Goal: Task Accomplishment & Management: Complete application form

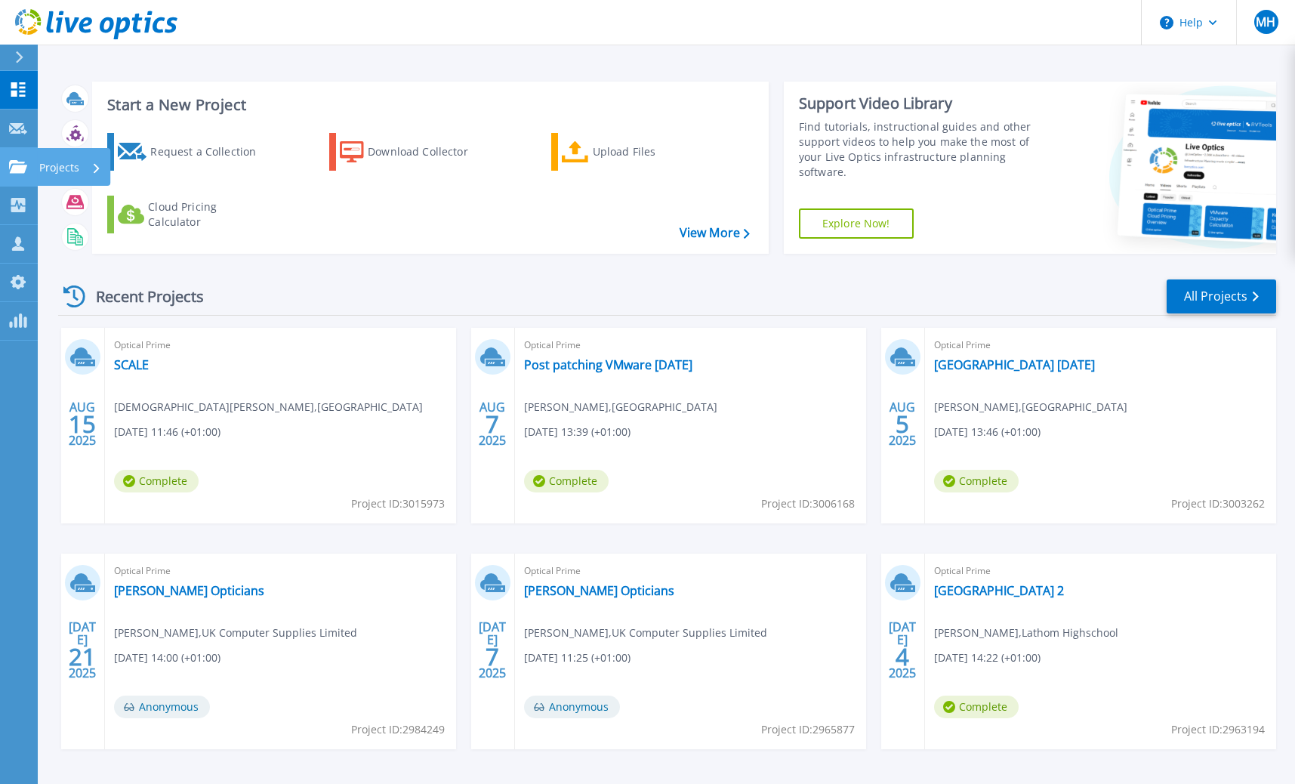
click at [20, 170] on icon at bounding box center [18, 166] width 18 height 13
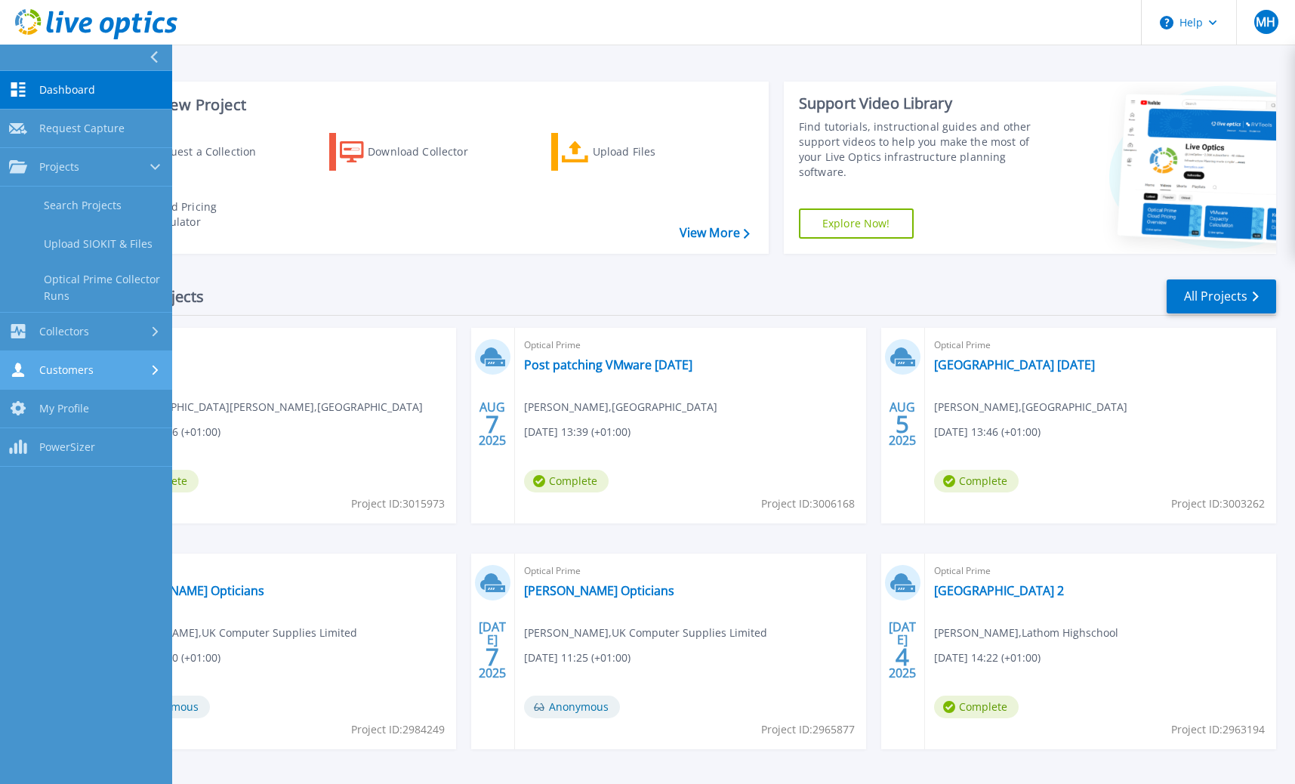
click at [57, 360] on link "Customers Customers" at bounding box center [86, 370] width 172 height 39
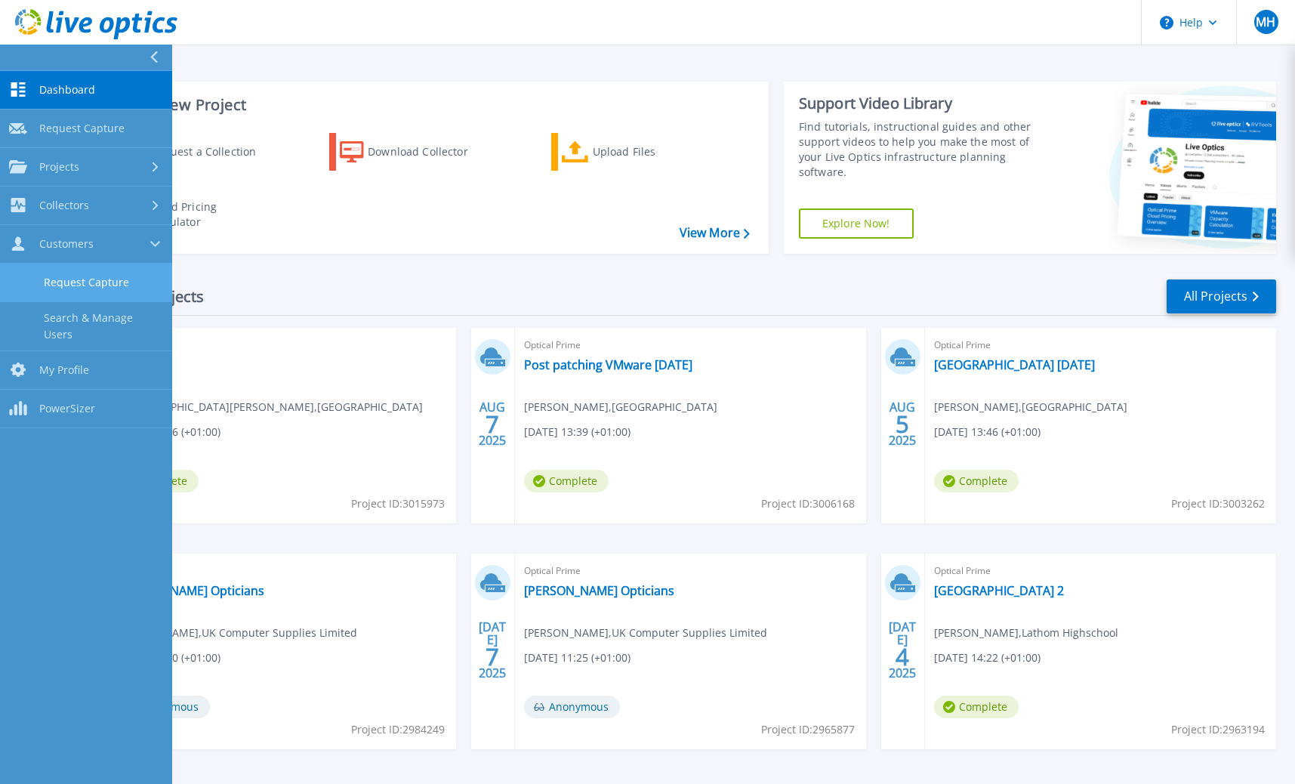
click at [97, 286] on link "Request Capture" at bounding box center [86, 283] width 172 height 39
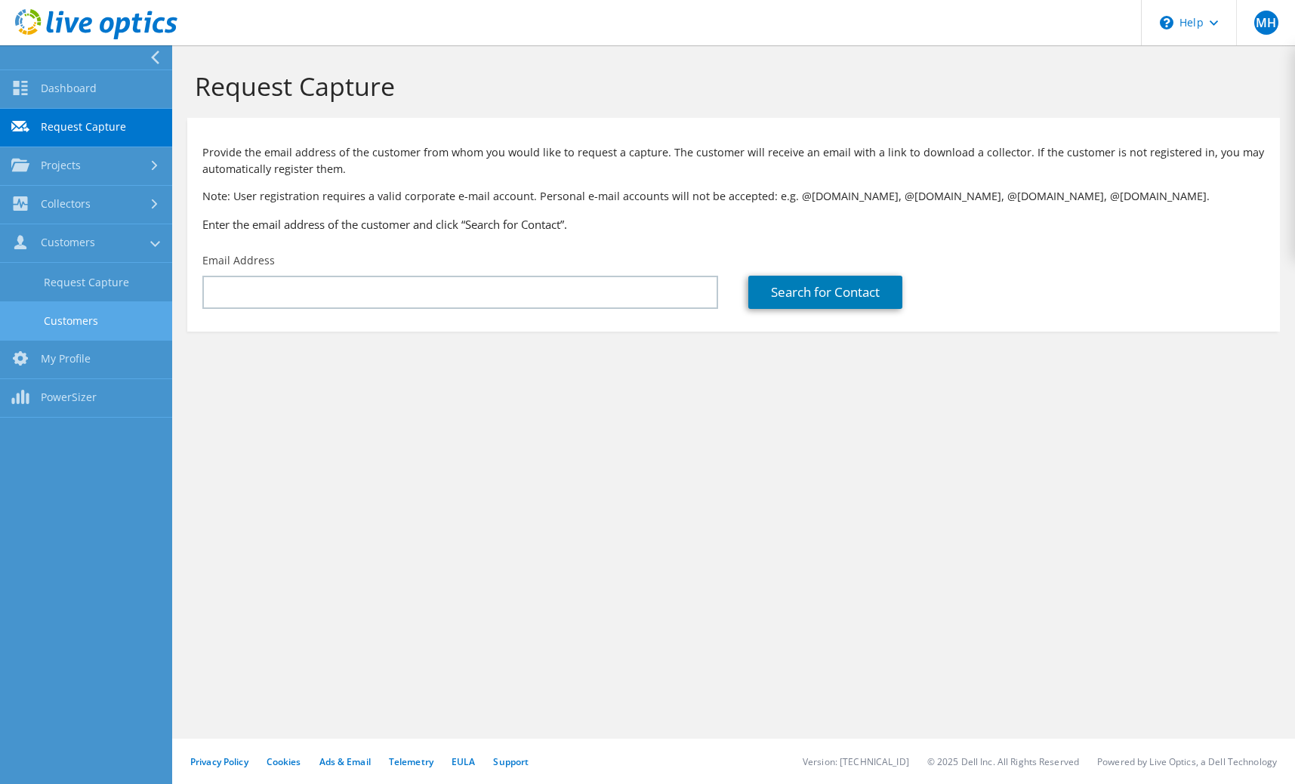
click at [93, 317] on link "Customers" at bounding box center [86, 320] width 172 height 39
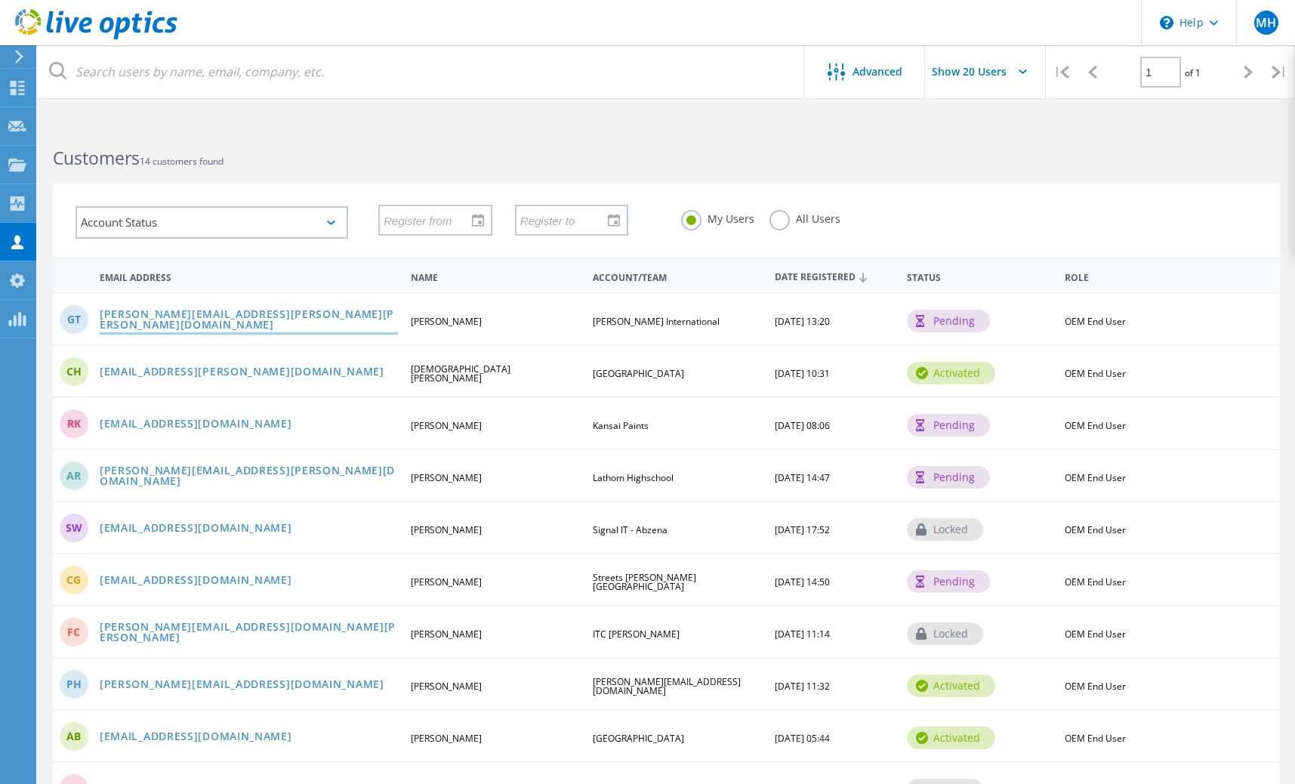
click at [308, 323] on link "gavin.thompson@ramsden.international.co.uk" at bounding box center [249, 320] width 298 height 23
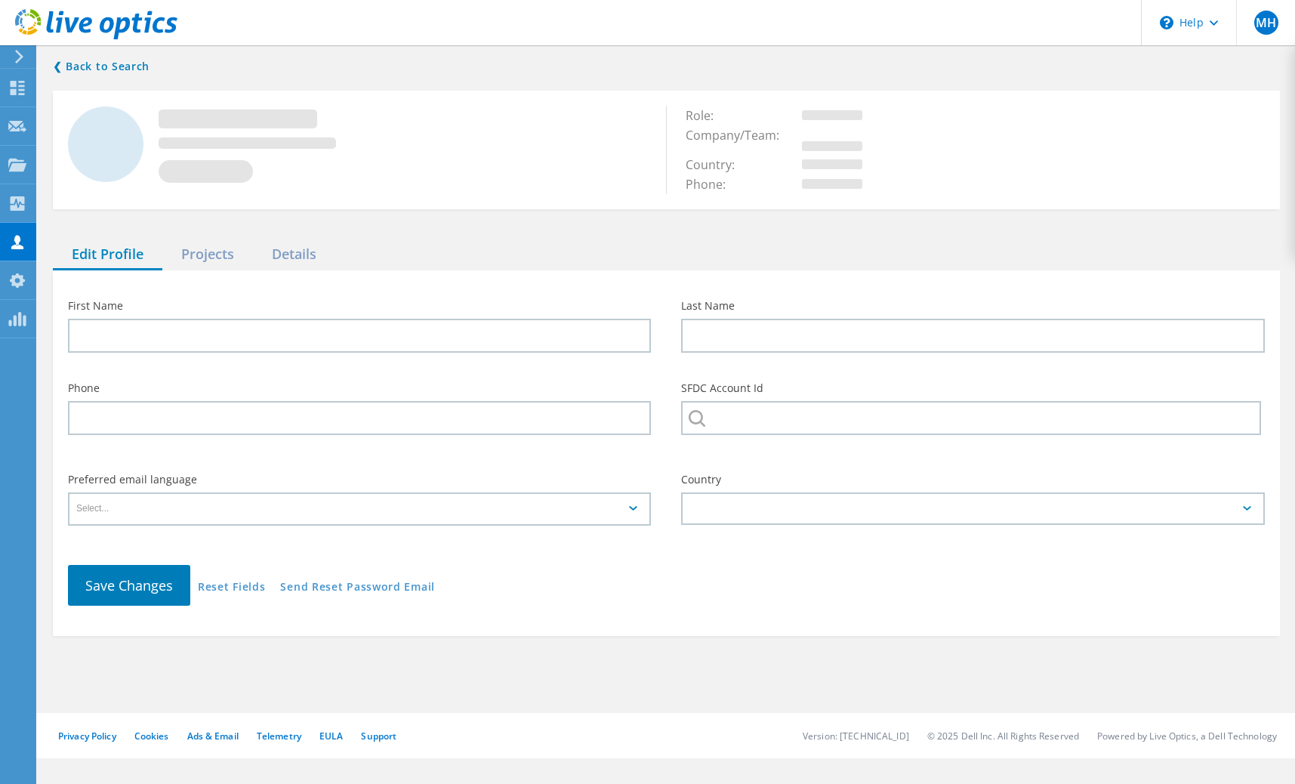
type input "Gavin"
type input "[PERSON_NAME]"
type input "[PERSON_NAME] International"
type input "English"
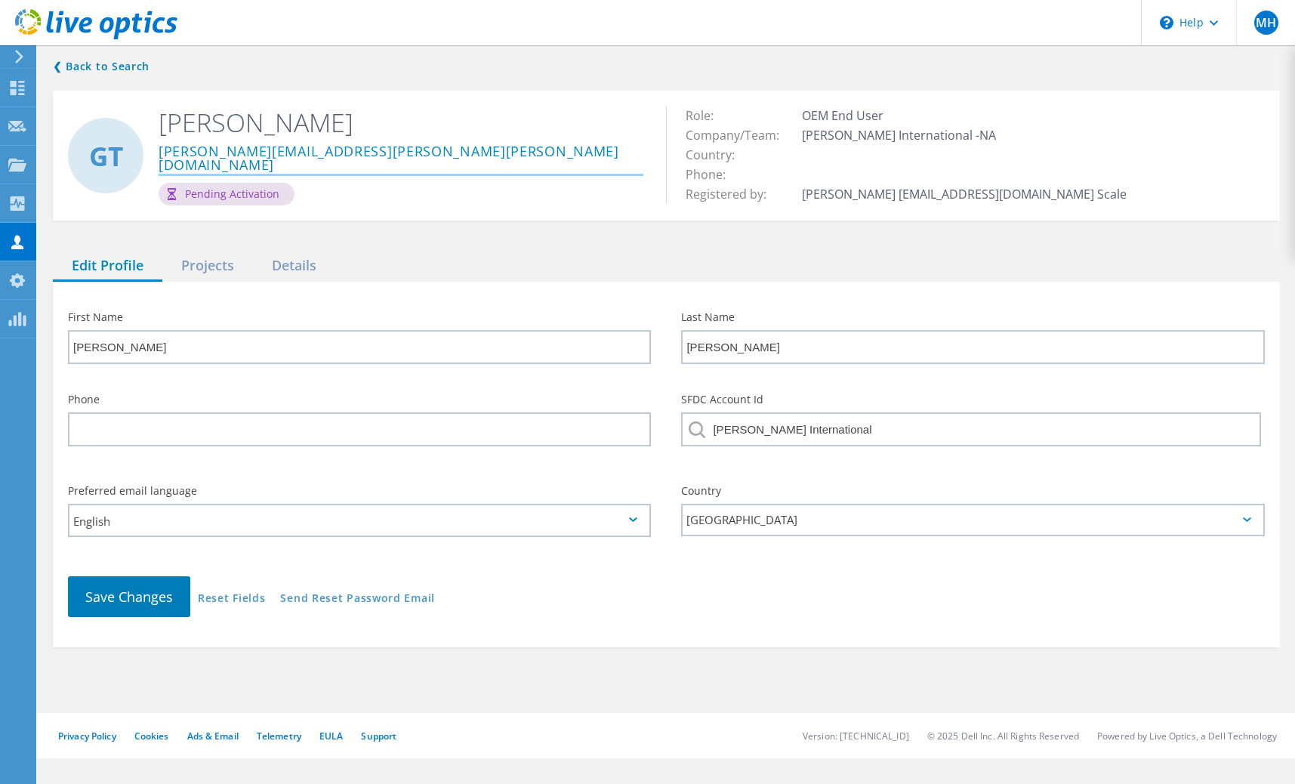
click at [418, 154] on link "gavin.thompson@ramsden.international.co.uk" at bounding box center [401, 158] width 485 height 29
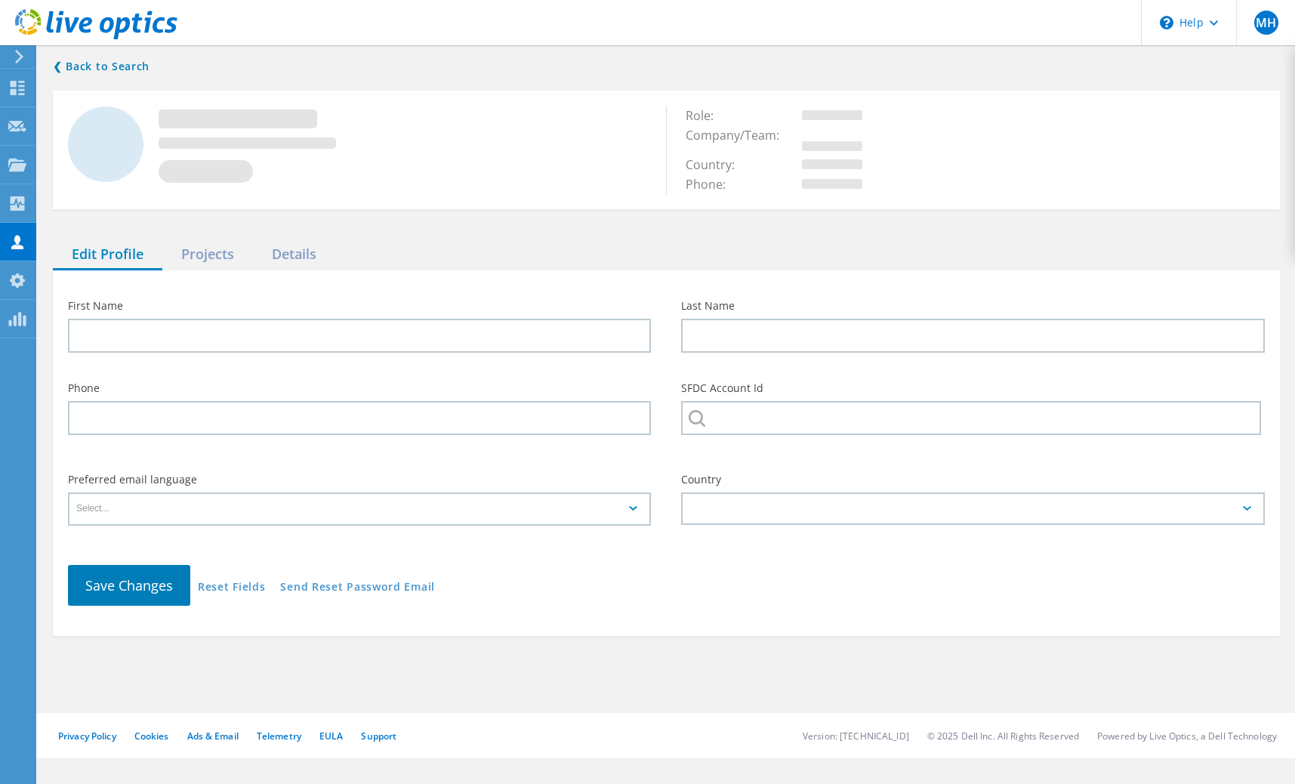
type input "[PERSON_NAME]"
type input "Ramsden International"
type input "English"
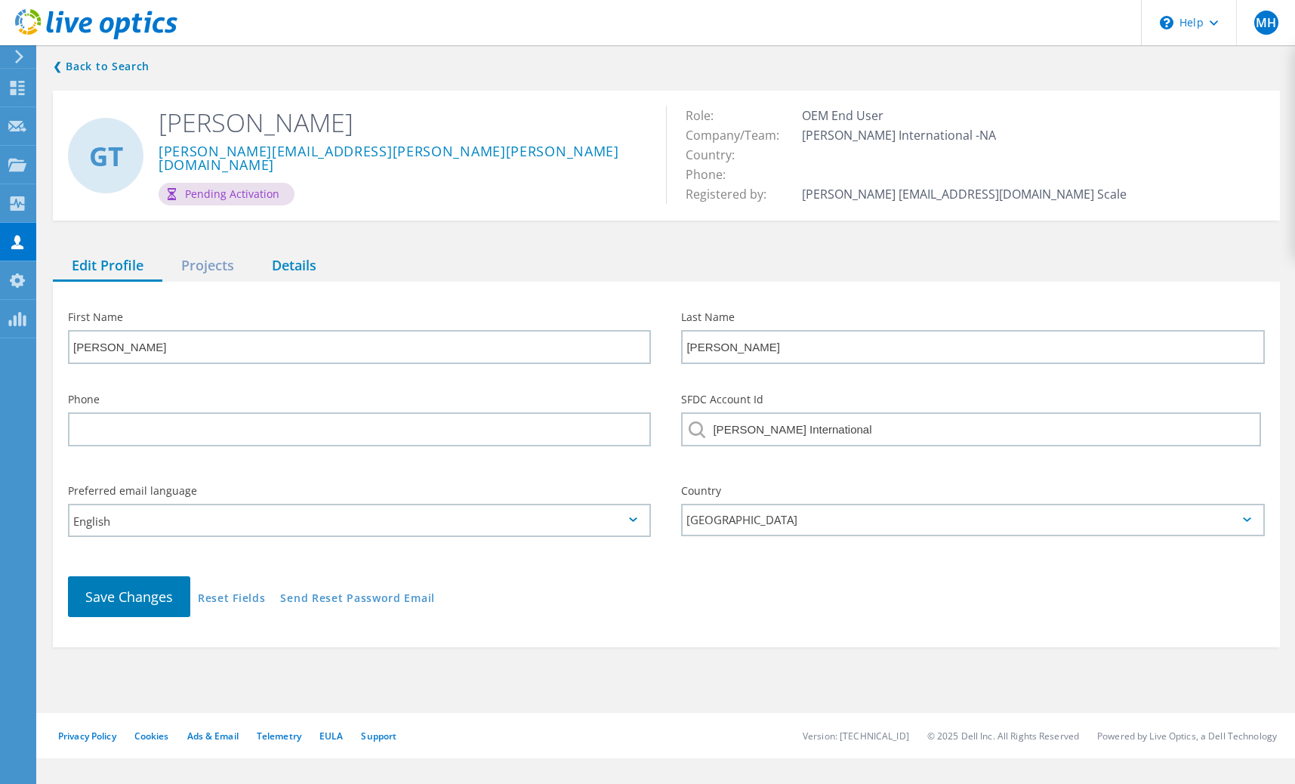
click at [274, 265] on div "Details" at bounding box center [294, 266] width 82 height 31
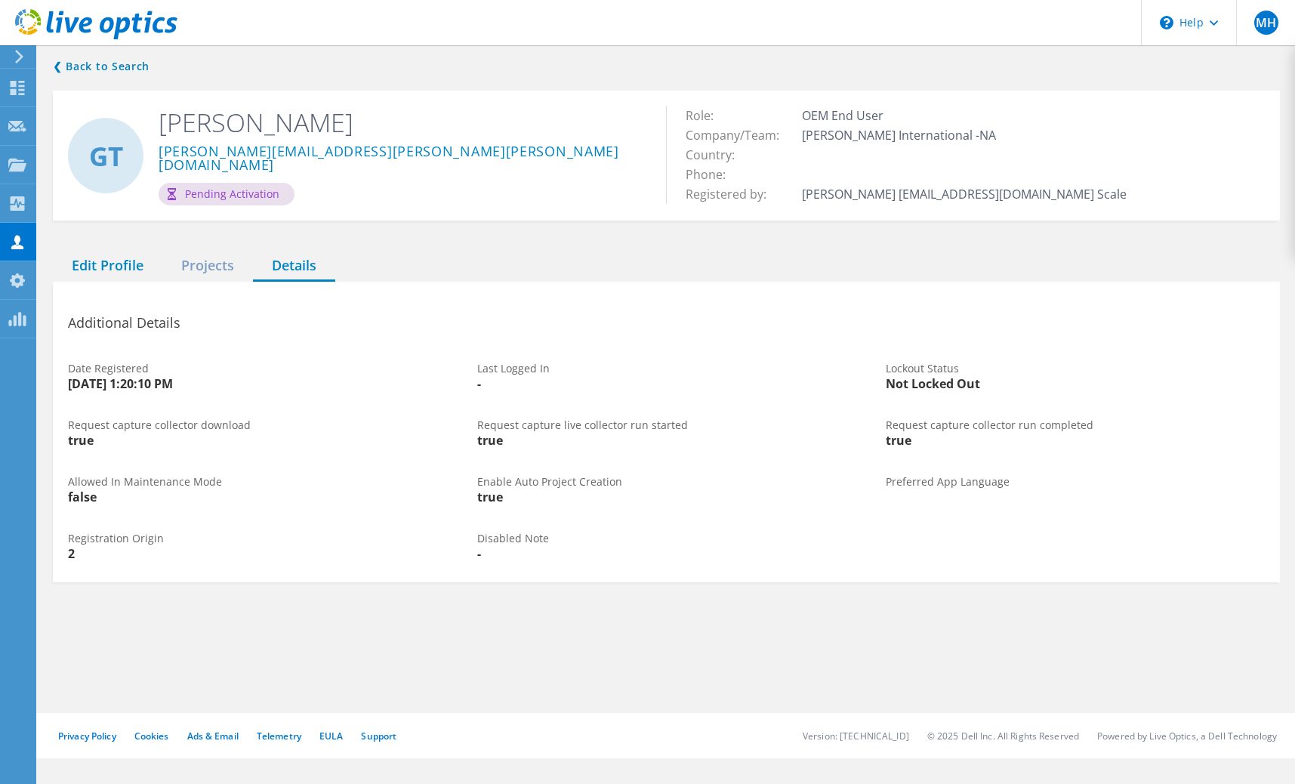
click at [104, 260] on div "Edit Profile" at bounding box center [108, 266] width 110 height 31
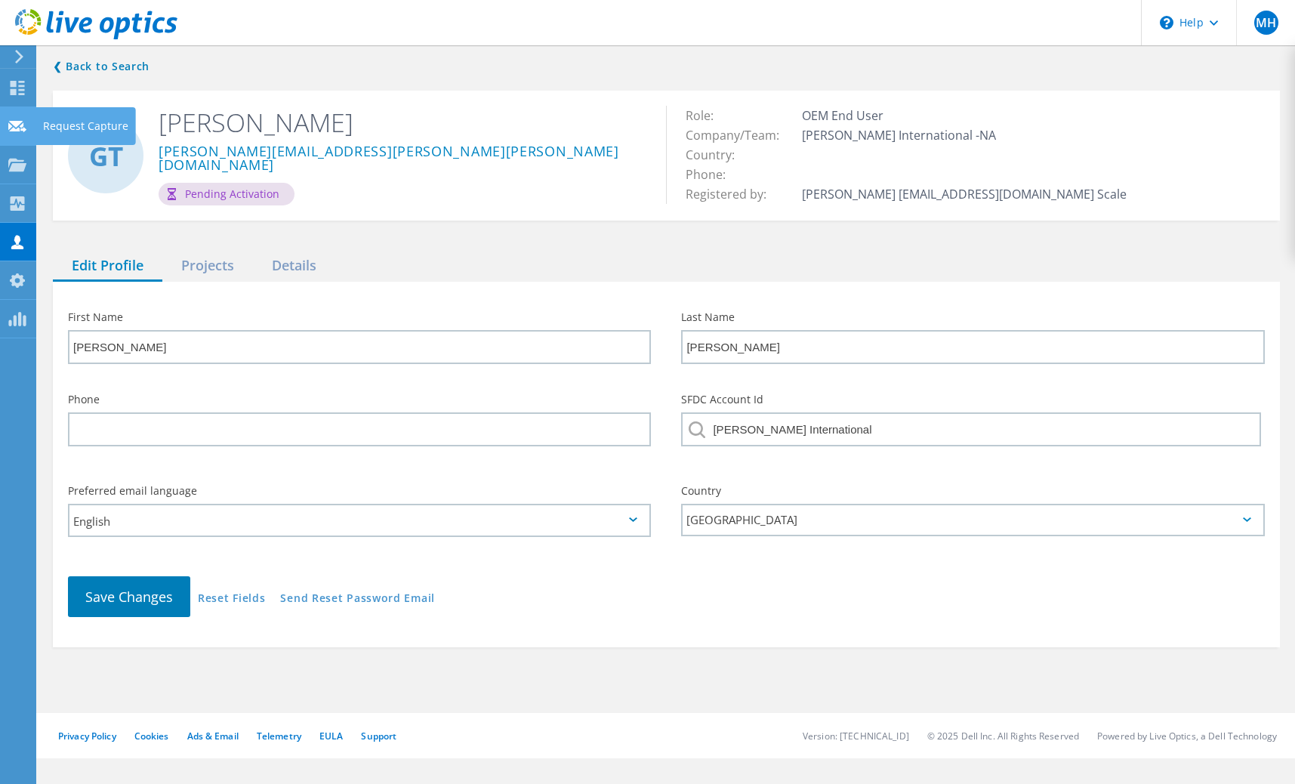
click at [21, 128] on icon at bounding box center [17, 126] width 18 height 14
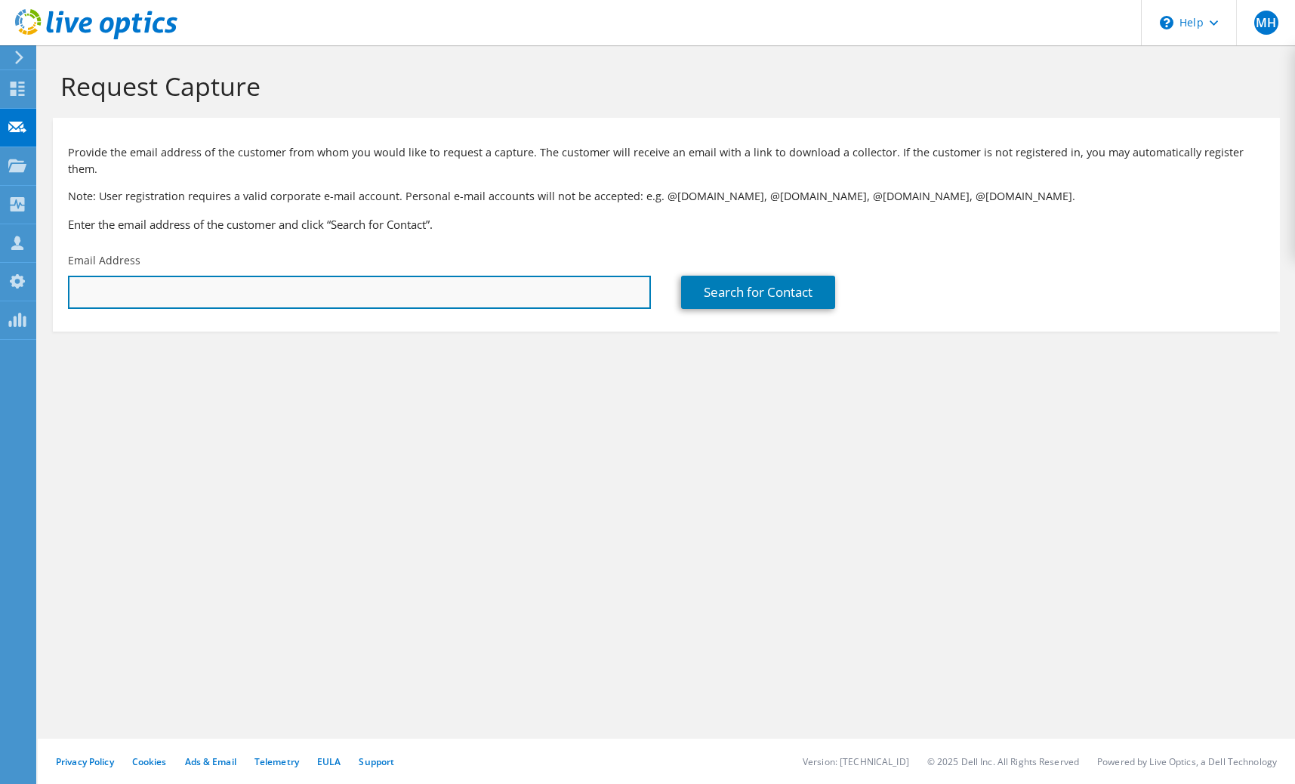
click at [363, 276] on input "text" at bounding box center [359, 292] width 583 height 33
paste input "gavin.thompson@ramsden-international.co.uk"
type input "gavin.thompson@ramsden-international.co.uk"
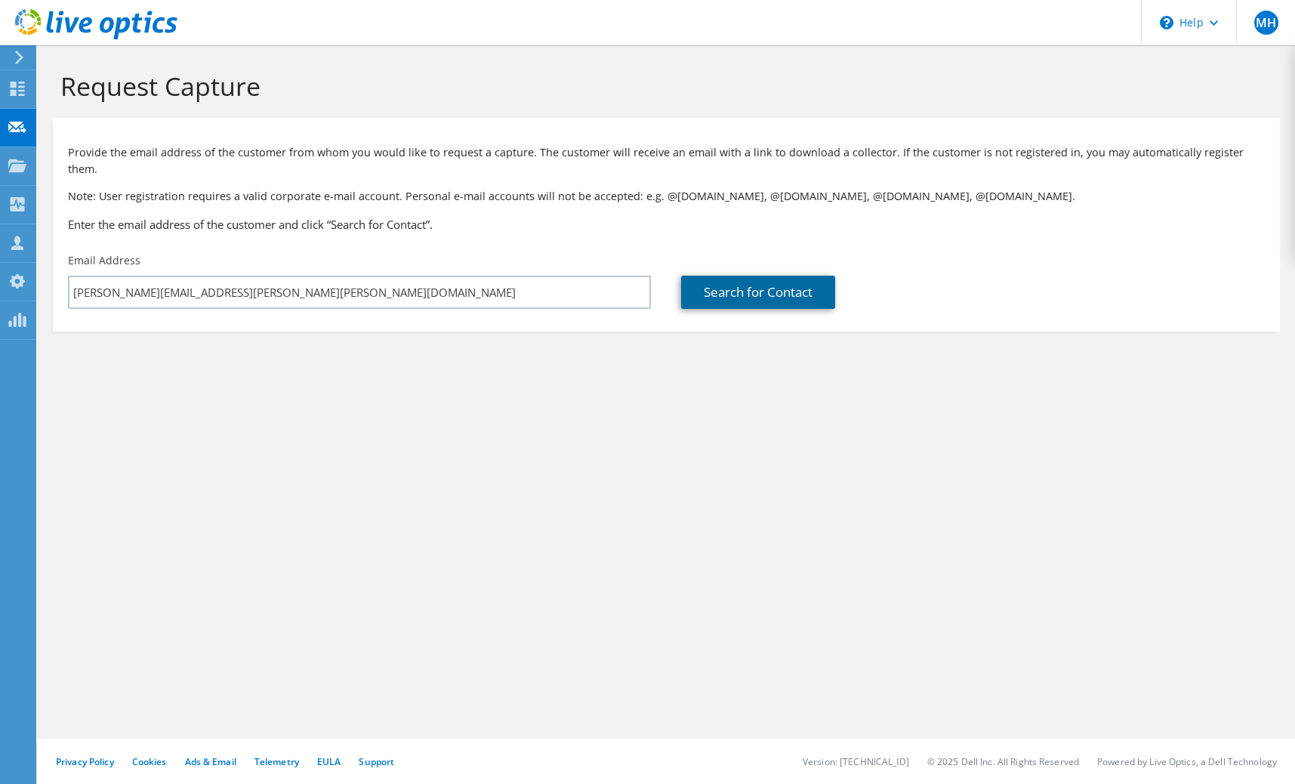
click at [785, 277] on link "Search for Contact" at bounding box center [758, 292] width 154 height 33
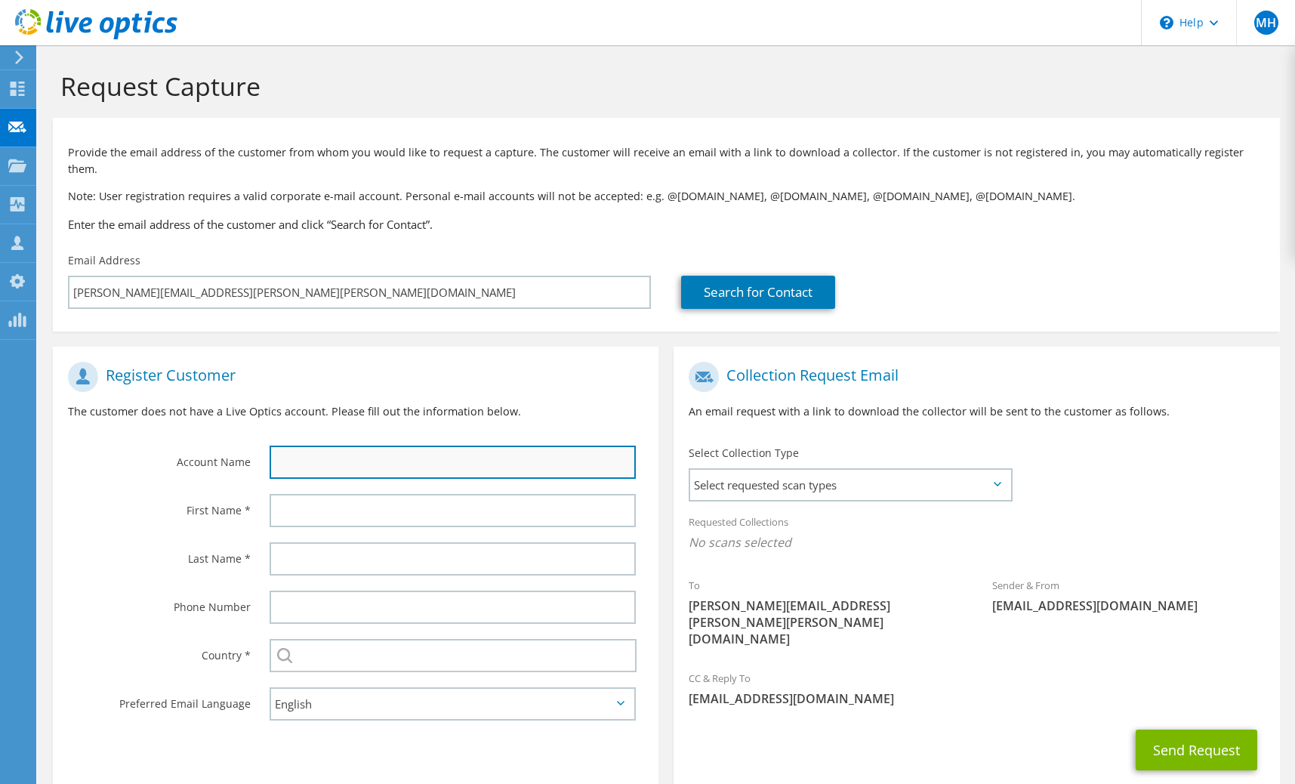
click at [498, 446] on input "text" at bounding box center [453, 462] width 366 height 33
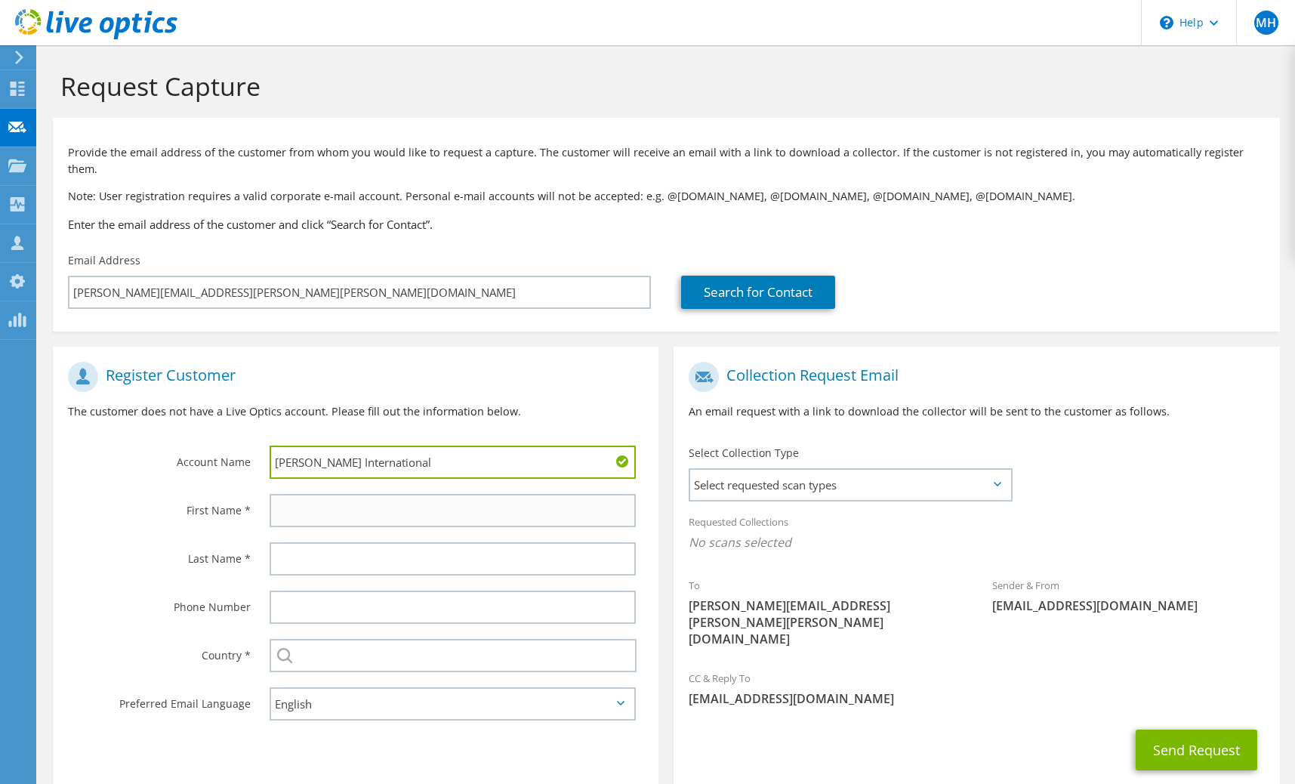
type input "Ramsden International"
click at [382, 494] on input "text" at bounding box center [453, 510] width 366 height 33
type input "Gavin"
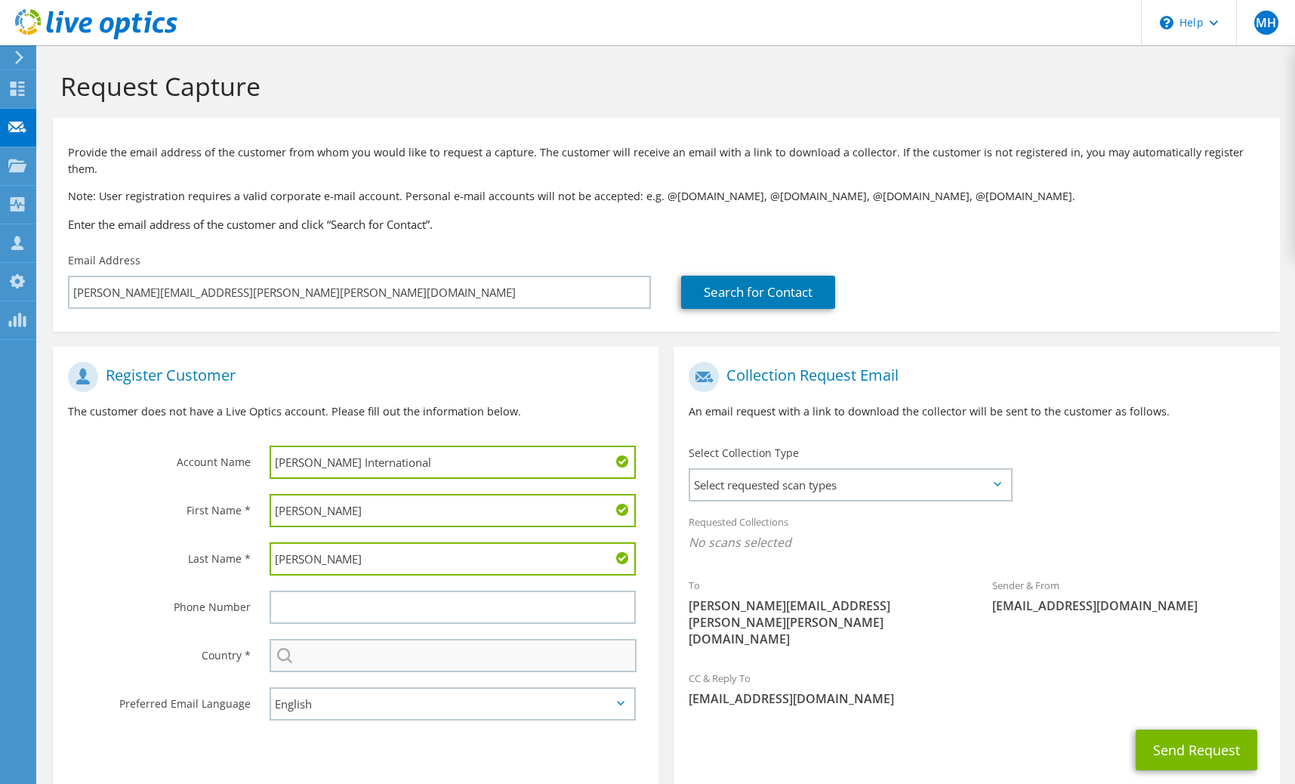
type input "Thompson"
click at [375, 645] on input "text" at bounding box center [453, 655] width 367 height 33
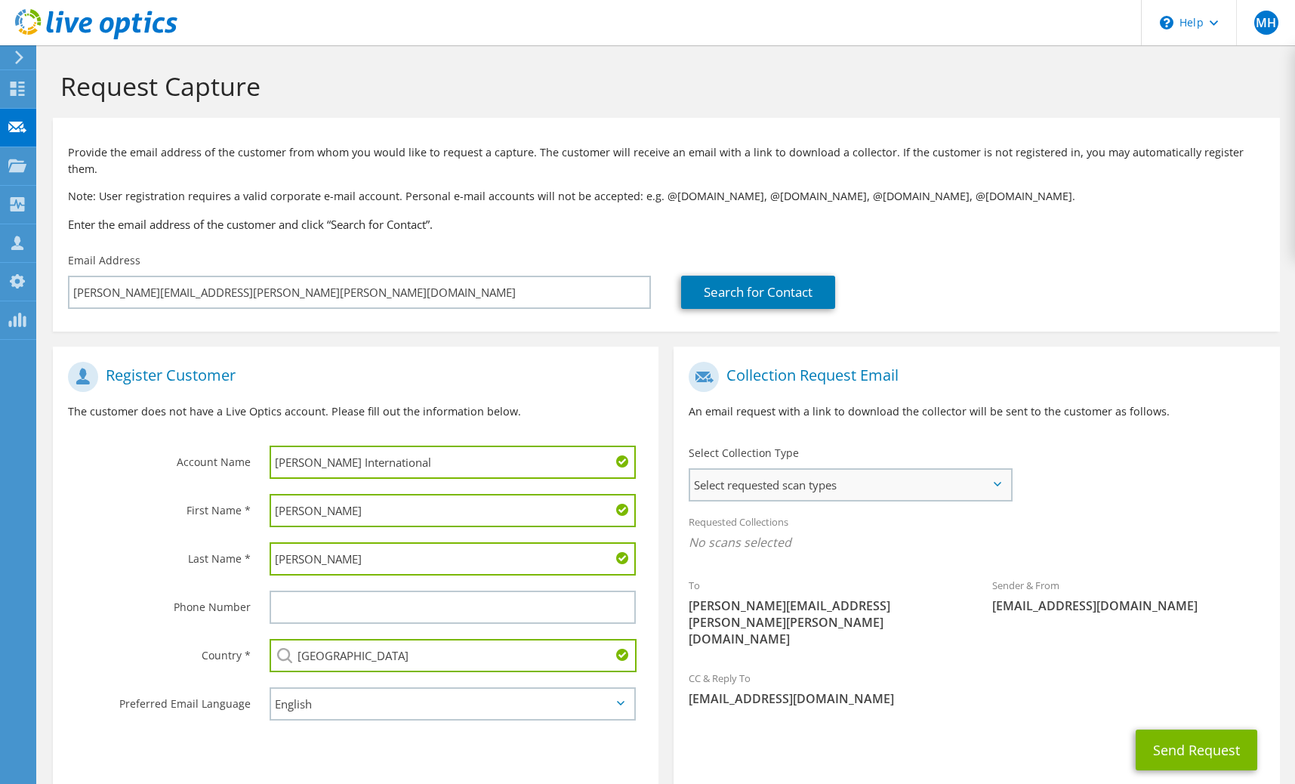
type input "[GEOGRAPHIC_DATA]"
click at [859, 478] on span "Select requested scan types" at bounding box center [850, 485] width 320 height 30
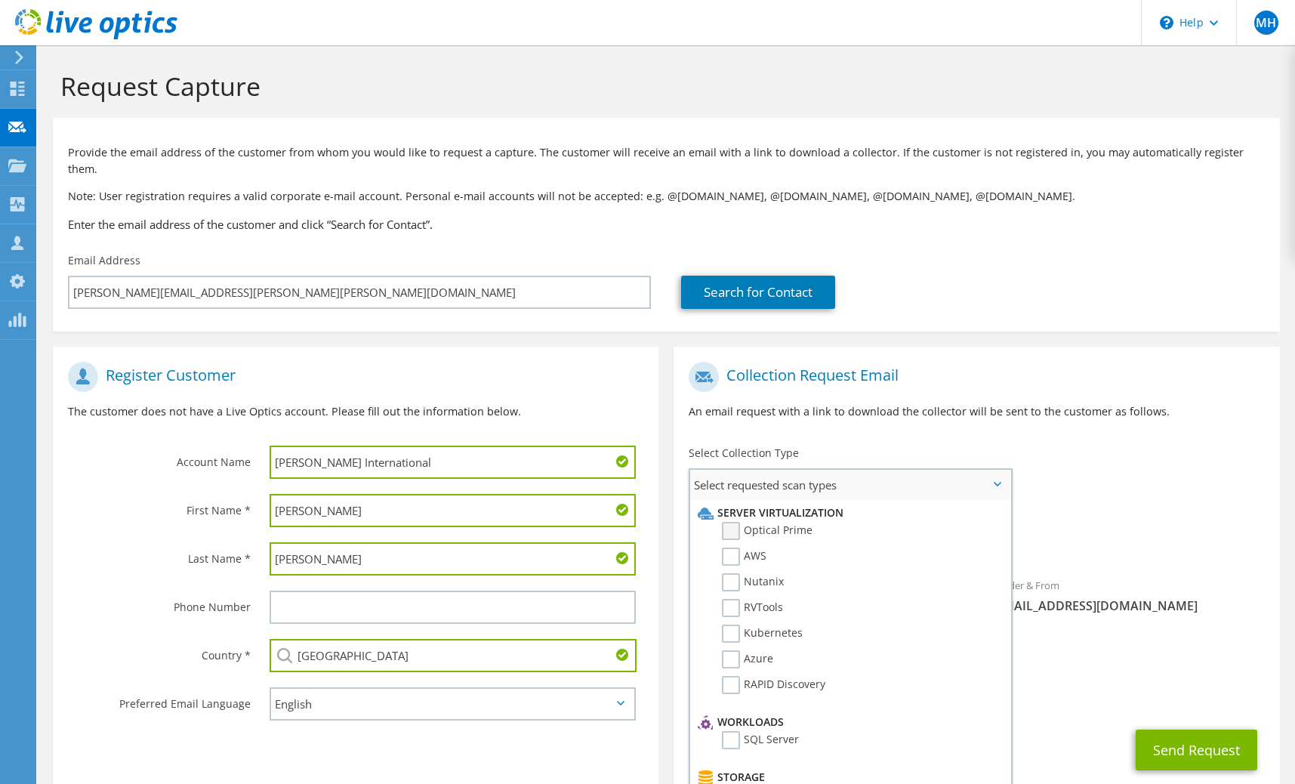
click at [778, 522] on label "Optical Prime" at bounding box center [767, 531] width 91 height 18
click at [0, 0] on input "Optical Prime" at bounding box center [0, 0] width 0 height 0
click at [1105, 486] on div "To gavin.thompson@ramsden-international.co.uk Sender & From liveoptics@liveopti…" at bounding box center [977, 510] width 606 height 313
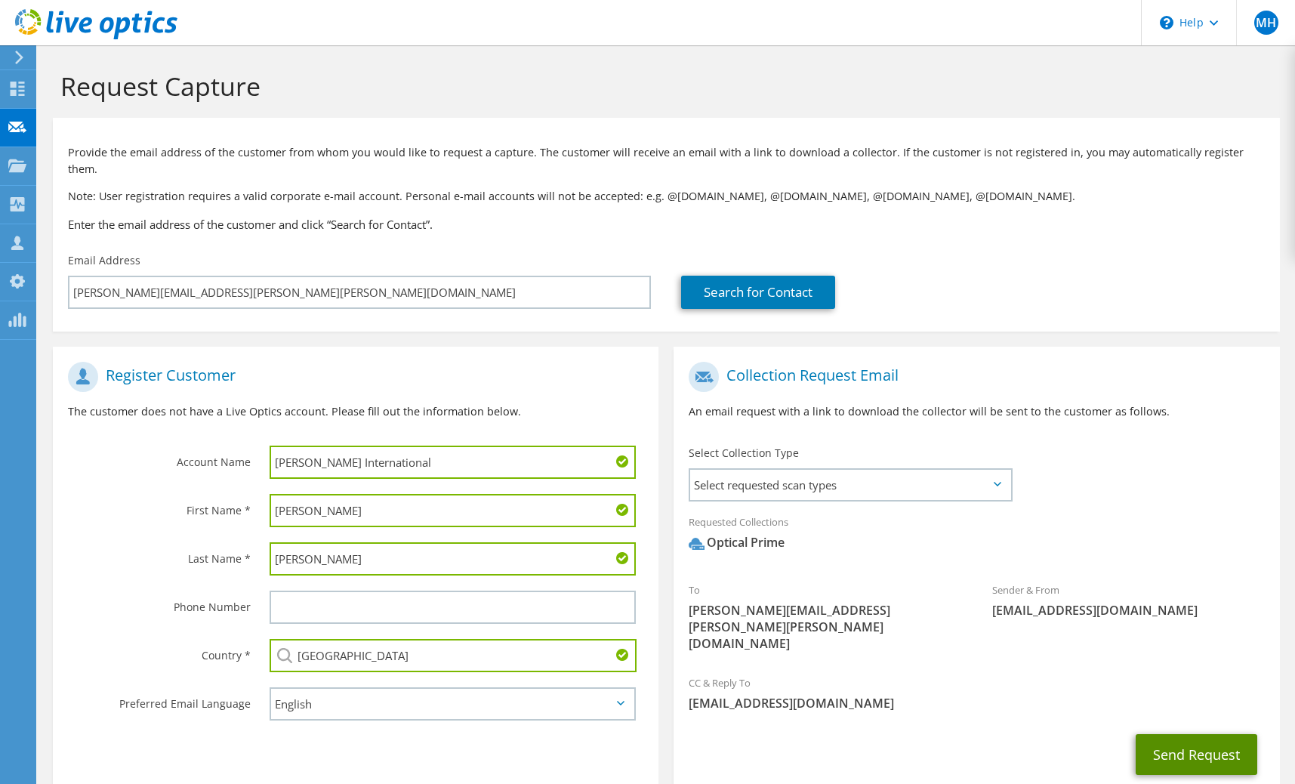
click at [1190, 734] on button "Send Request" at bounding box center [1197, 754] width 122 height 41
